Goal: Information Seeking & Learning: Learn about a topic

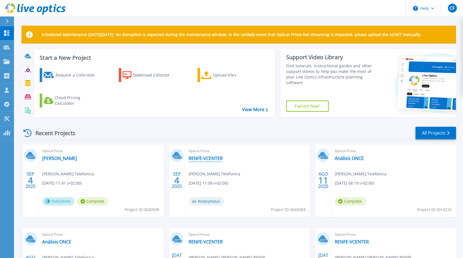
click at [213, 159] on link "RENFE-VCENTER" at bounding box center [206, 159] width 34 height 6
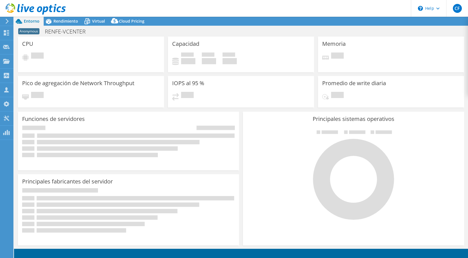
select select "USD"
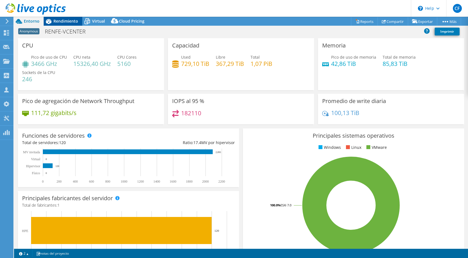
click at [68, 20] on span "Rendimiento" at bounding box center [65, 20] width 25 height 5
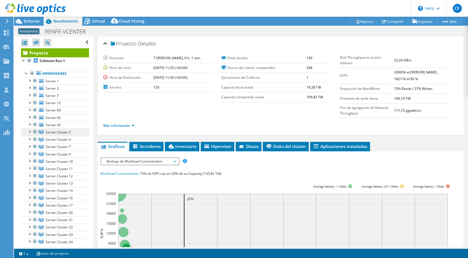
click at [65, 132] on span "Server Cluster 3" at bounding box center [58, 132] width 25 height 5
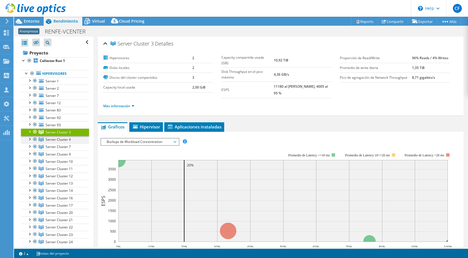
click at [30, 139] on div at bounding box center [30, 139] width 6 height 6
click at [30, 131] on div at bounding box center [30, 132] width 6 height 6
click at [30, 138] on div at bounding box center [30, 139] width 6 height 6
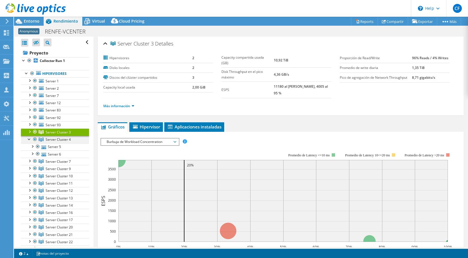
click at [30, 138] on div at bounding box center [30, 139] width 6 height 6
click at [31, 146] on div at bounding box center [30, 146] width 6 height 6
click at [30, 161] on div at bounding box center [30, 161] width 6 height 6
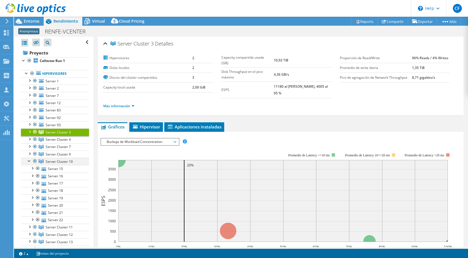
click at [30, 161] on div at bounding box center [30, 161] width 6 height 6
click at [32, 80] on div at bounding box center [30, 80] width 6 height 6
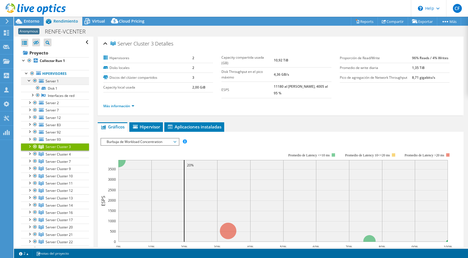
click at [29, 80] on div at bounding box center [30, 80] width 6 height 6
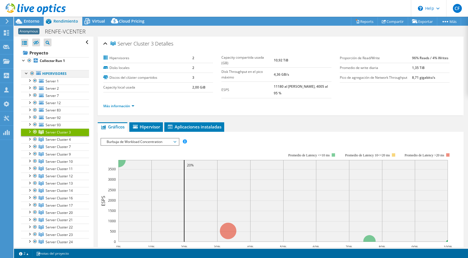
click at [26, 73] on div at bounding box center [27, 73] width 6 height 6
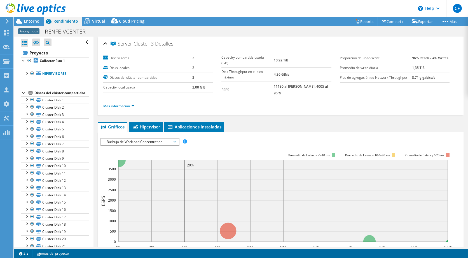
click at [23, 93] on div at bounding box center [24, 93] width 6 height 6
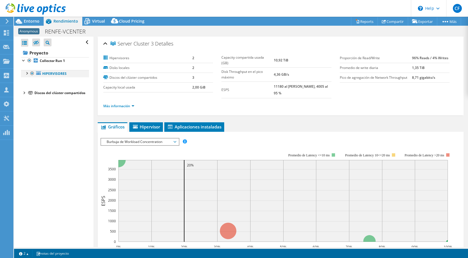
click at [27, 72] on div at bounding box center [27, 73] width 6 height 6
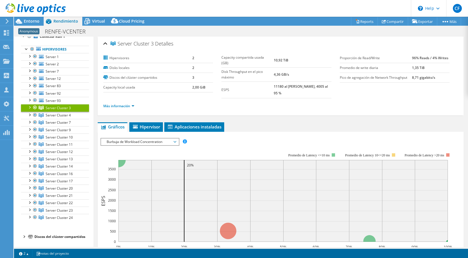
scroll to position [31, 0]
click at [31, 104] on div at bounding box center [30, 107] width 6 height 6
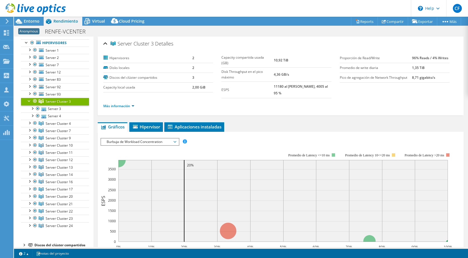
click at [29, 101] on div at bounding box center [30, 101] width 6 height 6
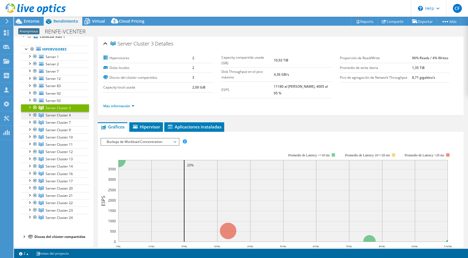
click at [30, 112] on div at bounding box center [30, 115] width 6 height 6
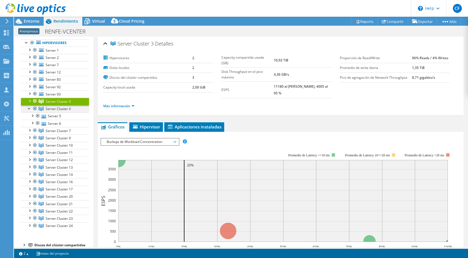
click at [30, 108] on div at bounding box center [30, 108] width 6 height 6
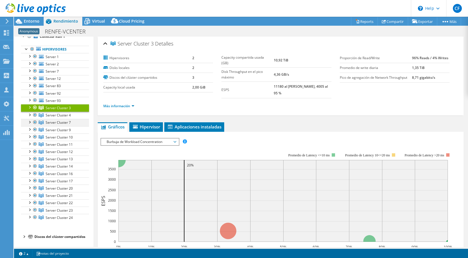
click at [30, 119] on div at bounding box center [30, 122] width 6 height 6
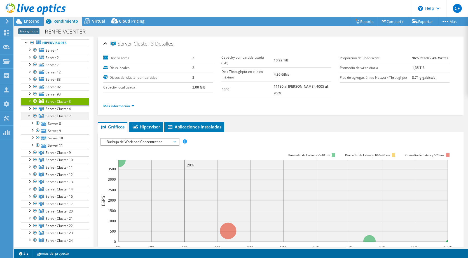
click at [30, 115] on div at bounding box center [30, 116] width 6 height 6
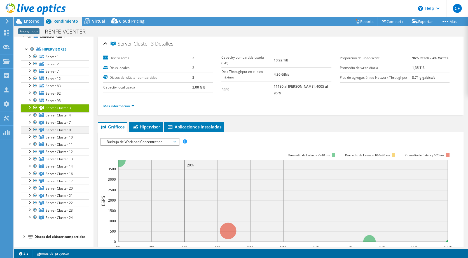
click at [30, 126] on div at bounding box center [30, 129] width 6 height 6
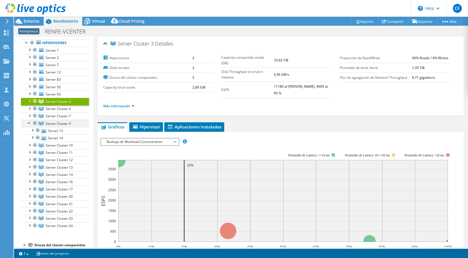
click at [30, 122] on div at bounding box center [30, 123] width 6 height 6
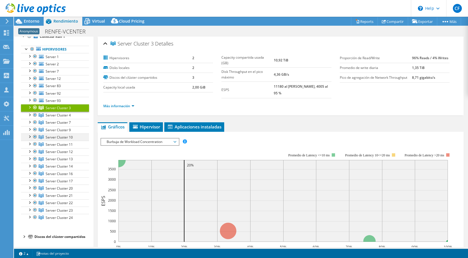
click at [30, 134] on div at bounding box center [30, 137] width 6 height 6
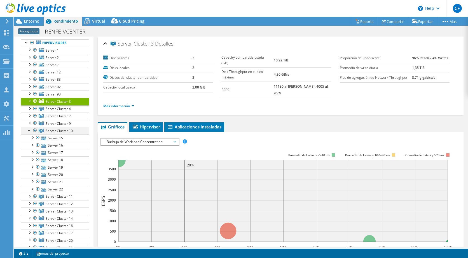
click at [30, 131] on div at bounding box center [30, 130] width 6 height 6
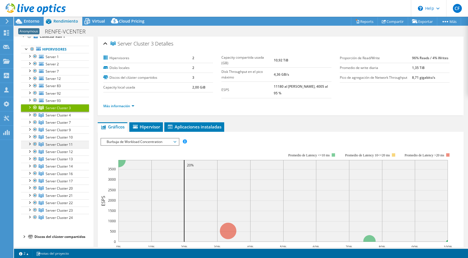
click at [31, 141] on div at bounding box center [30, 144] width 6 height 6
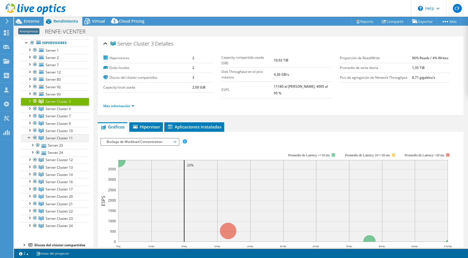
click at [31, 138] on div at bounding box center [30, 137] width 6 height 6
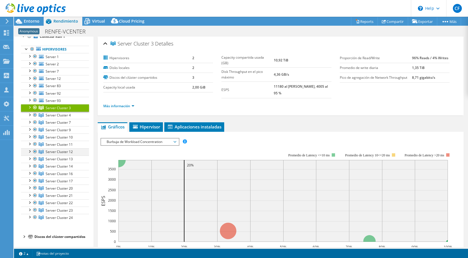
click at [30, 148] on div at bounding box center [30, 151] width 6 height 6
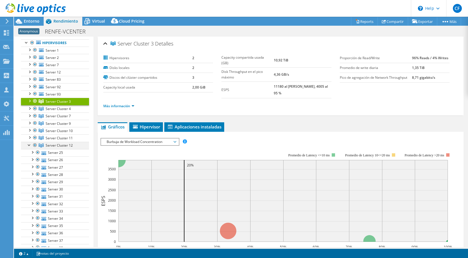
click at [30, 144] on div at bounding box center [30, 145] width 6 height 6
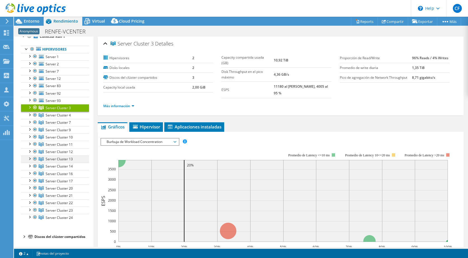
click at [30, 156] on div at bounding box center [30, 159] width 6 height 6
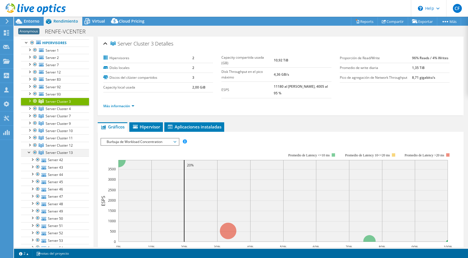
click at [30, 151] on div at bounding box center [30, 152] width 6 height 6
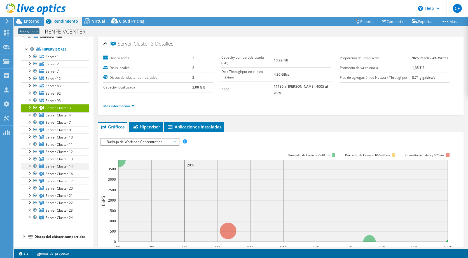
click at [30, 163] on div at bounding box center [30, 166] width 6 height 6
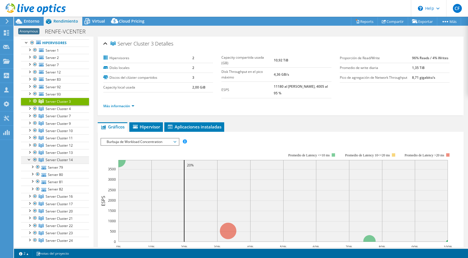
click at [30, 159] on div at bounding box center [30, 160] width 6 height 6
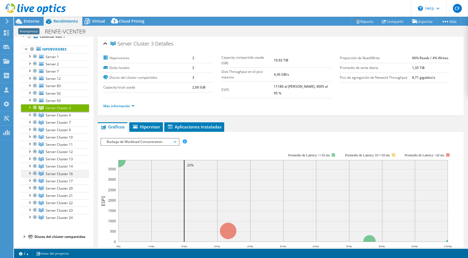
click at [30, 170] on div at bounding box center [30, 173] width 6 height 6
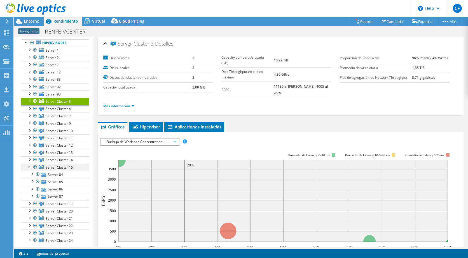
click at [30, 166] on div at bounding box center [30, 167] width 6 height 6
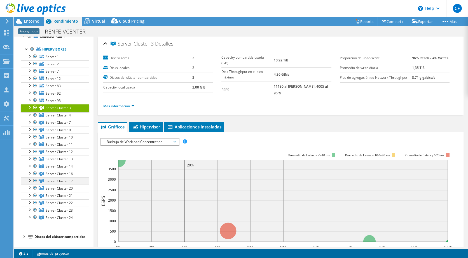
click at [30, 178] on div at bounding box center [30, 181] width 6 height 6
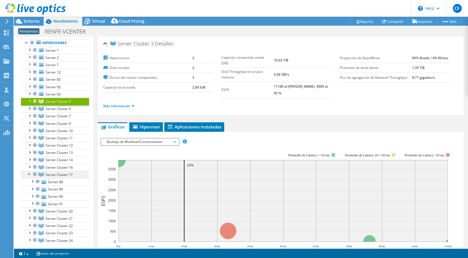
click at [30, 173] on div at bounding box center [30, 174] width 6 height 6
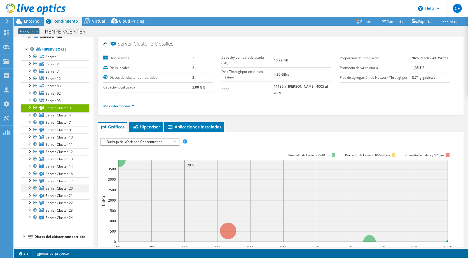
click at [30, 185] on div at bounding box center [30, 188] width 6 height 6
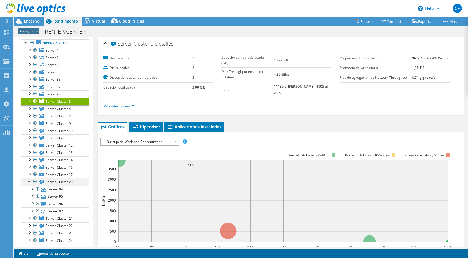
click at [30, 180] on div at bounding box center [30, 181] width 6 height 6
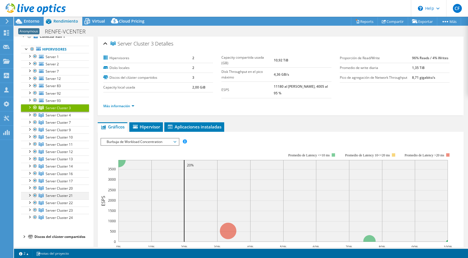
click at [30, 192] on div at bounding box center [30, 195] width 6 height 6
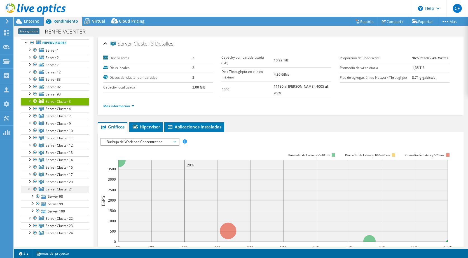
click at [30, 190] on div at bounding box center [30, 189] width 6 height 6
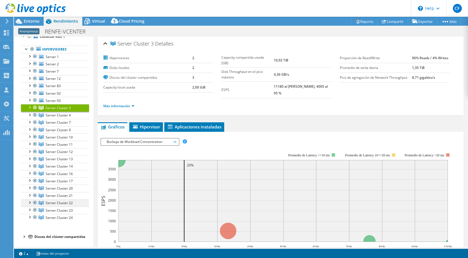
click at [30, 200] on div at bounding box center [30, 203] width 6 height 6
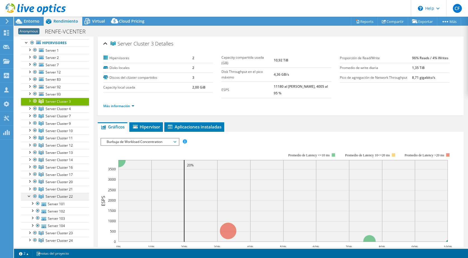
click at [30, 195] on div at bounding box center [30, 196] width 6 height 6
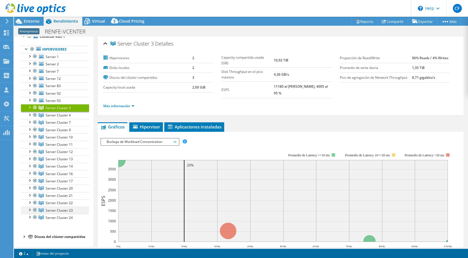
click at [30, 207] on div at bounding box center [30, 210] width 6 height 6
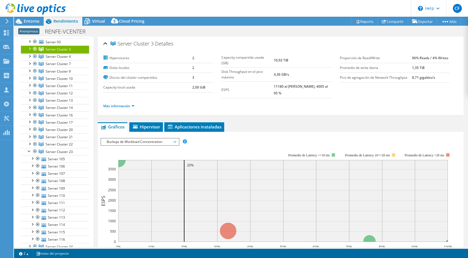
scroll to position [119, 0]
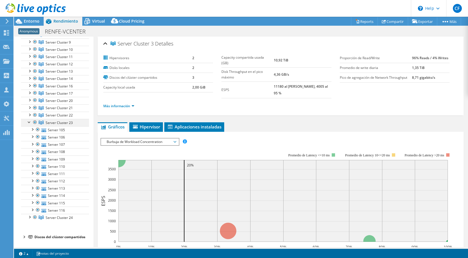
click at [30, 119] on div at bounding box center [30, 122] width 6 height 6
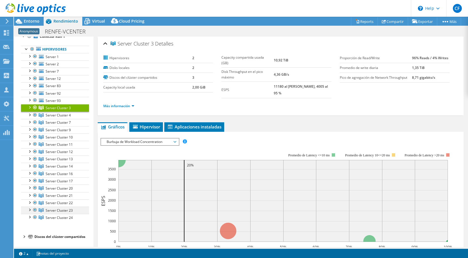
scroll to position [31, 0]
click at [30, 214] on div at bounding box center [30, 217] width 6 height 6
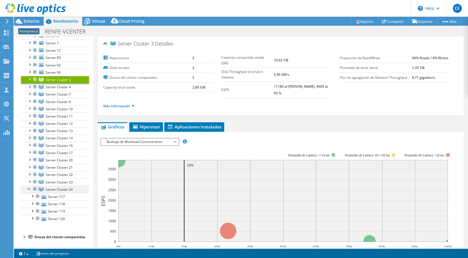
scroll to position [60, 0]
click at [31, 185] on div at bounding box center [30, 188] width 6 height 6
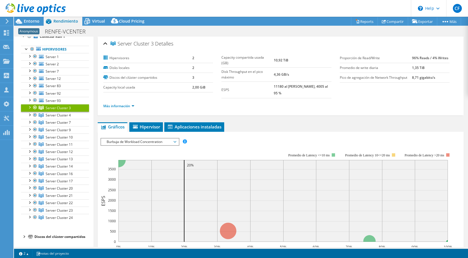
scroll to position [0, 0]
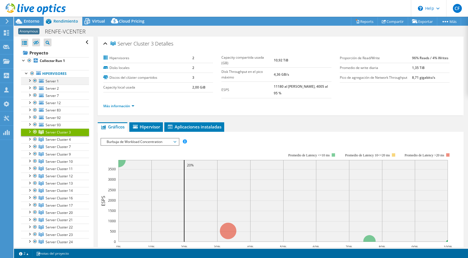
click at [30, 80] on div at bounding box center [30, 80] width 6 height 6
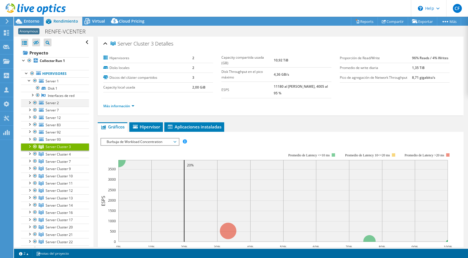
click at [30, 102] on div at bounding box center [30, 103] width 6 height 6
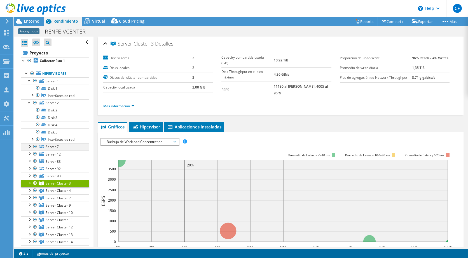
click at [30, 146] on div at bounding box center [30, 146] width 6 height 6
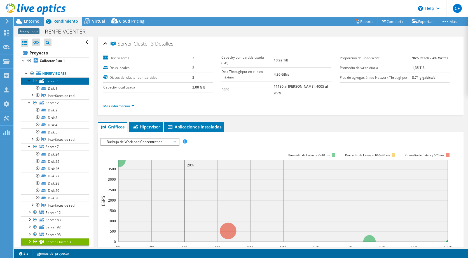
click at [54, 82] on span "Server 1" at bounding box center [52, 81] width 13 height 5
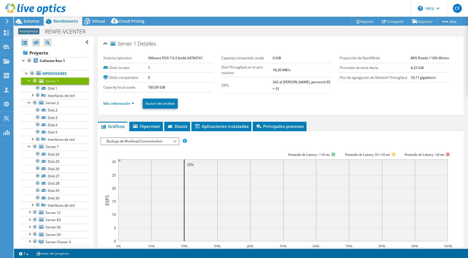
click at [54, 82] on span "Server 1" at bounding box center [52, 81] width 13 height 5
click at [148, 126] on span "Hipervisor" at bounding box center [146, 127] width 28 height 6
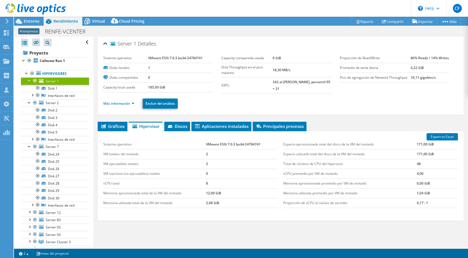
click at [29, 79] on div at bounding box center [30, 80] width 6 height 6
click at [29, 86] on div at bounding box center [30, 88] width 6 height 6
click at [29, 94] on div at bounding box center [30, 95] width 6 height 6
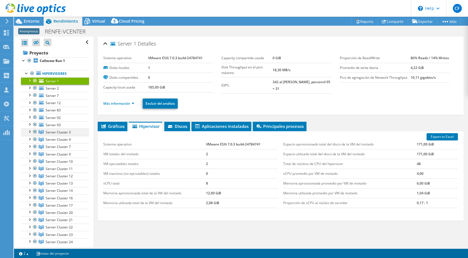
click at [30, 131] on div at bounding box center [30, 132] width 6 height 6
click at [58, 130] on span "Server Cluster 3" at bounding box center [58, 132] width 25 height 5
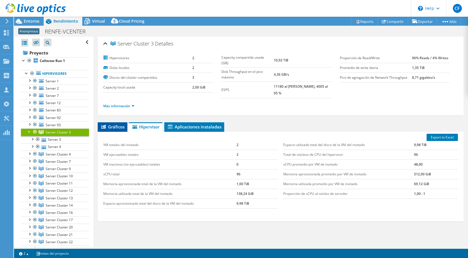
click at [113, 124] on span "Gráficos" at bounding box center [112, 127] width 24 height 6
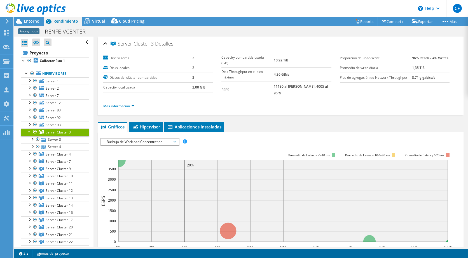
click at [113, 124] on span "Gráficos" at bounding box center [112, 127] width 24 height 6
click at [28, 130] on div at bounding box center [30, 132] width 6 height 6
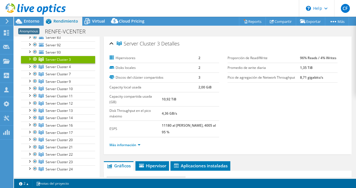
scroll to position [92, 0]
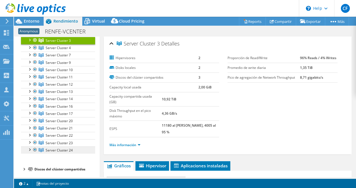
click at [60, 148] on span "Server Cluster 24" at bounding box center [59, 150] width 27 height 5
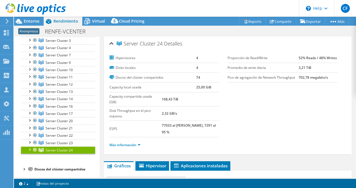
click at [29, 147] on div at bounding box center [30, 150] width 6 height 6
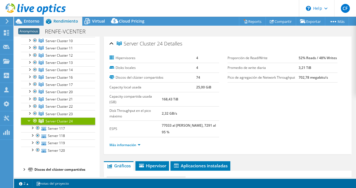
click at [30, 118] on div at bounding box center [30, 121] width 6 height 6
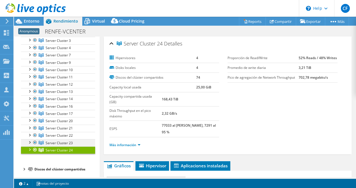
click at [31, 140] on div at bounding box center [30, 143] width 6 height 6
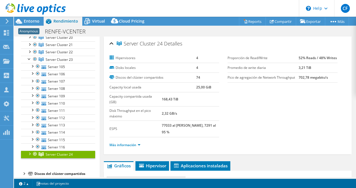
scroll to position [178, 0]
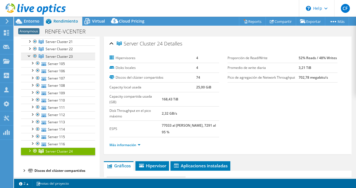
click at [61, 54] on span "Server Cluster 23" at bounding box center [59, 56] width 27 height 5
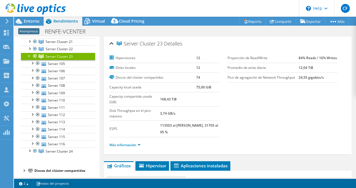
click at [50, 54] on span "Server Cluster 23" at bounding box center [59, 56] width 27 height 5
click at [140, 43] on span "Server Cluster 23" at bounding box center [140, 44] width 46 height 6
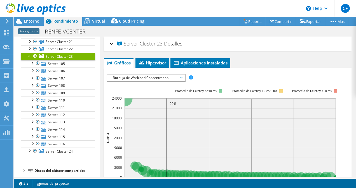
click at [110, 42] on div "Server Cluster 23 [GEOGRAPHIC_DATA]" at bounding box center [227, 44] width 237 height 12
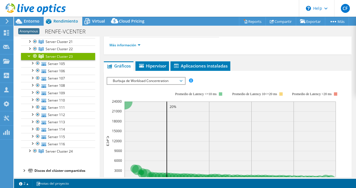
scroll to position [112, 0]
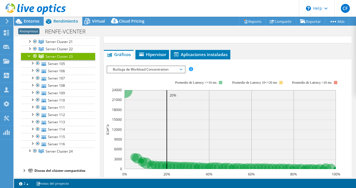
click at [178, 66] on span "Burbuja de Workload Concentration" at bounding box center [146, 69] width 72 height 7
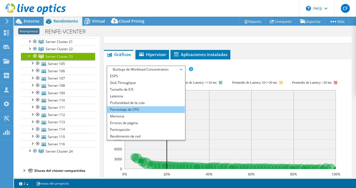
click at [138, 107] on li "Porcentaje de CPU" at bounding box center [145, 110] width 77 height 7
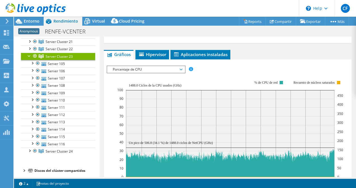
click at [182, 66] on span "Porcentaje de CPU" at bounding box center [145, 69] width 77 height 7
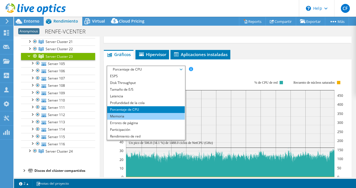
click at [130, 113] on li "Memoria" at bounding box center [145, 116] width 77 height 7
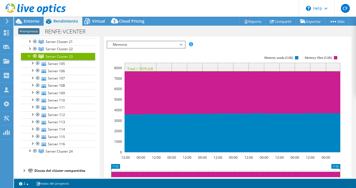
scroll to position [87, 0]
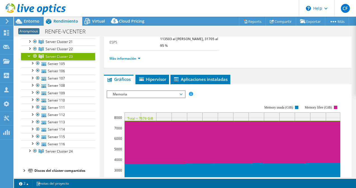
click at [180, 91] on span "Memoria" at bounding box center [146, 94] width 72 height 7
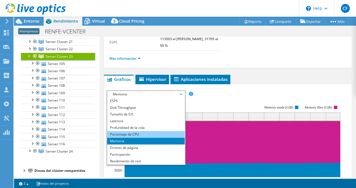
click at [124, 131] on li "Porcentaje de CPU" at bounding box center [145, 134] width 77 height 7
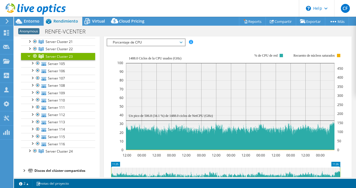
scroll to position [139, 0]
